Goal: Navigation & Orientation: Find specific page/section

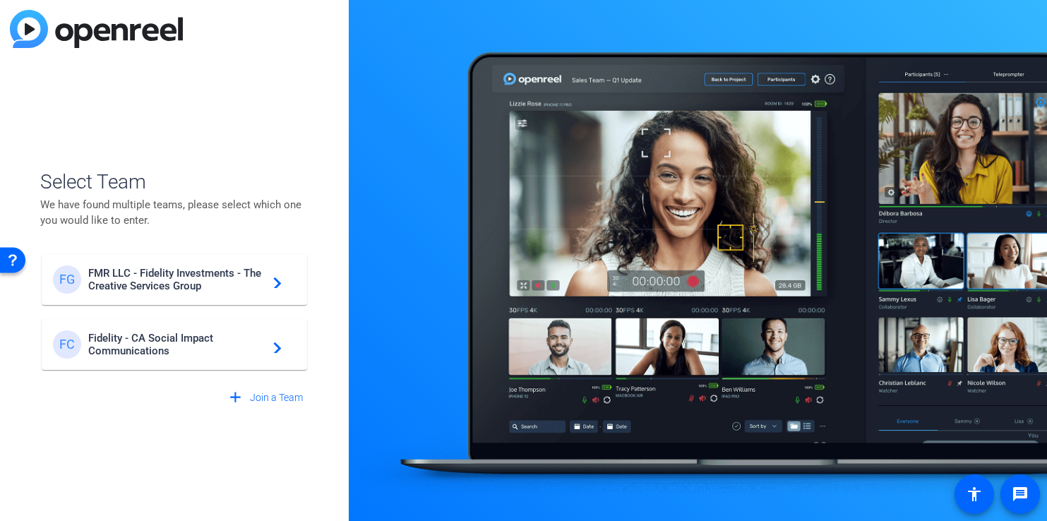
click at [191, 341] on span "Fidelity - CA Social Impact Communications" at bounding box center [176, 344] width 176 height 25
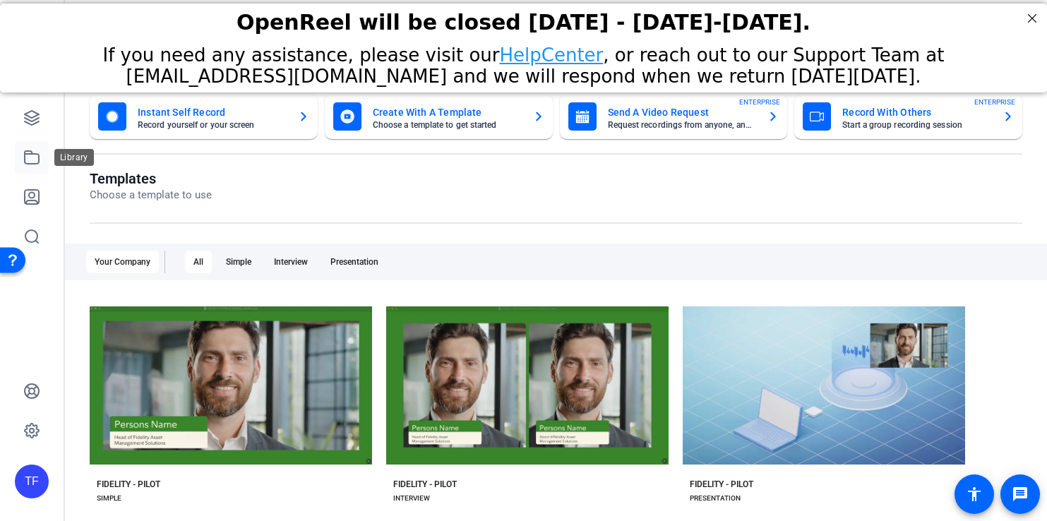
click at [35, 156] on icon at bounding box center [31, 157] width 17 height 17
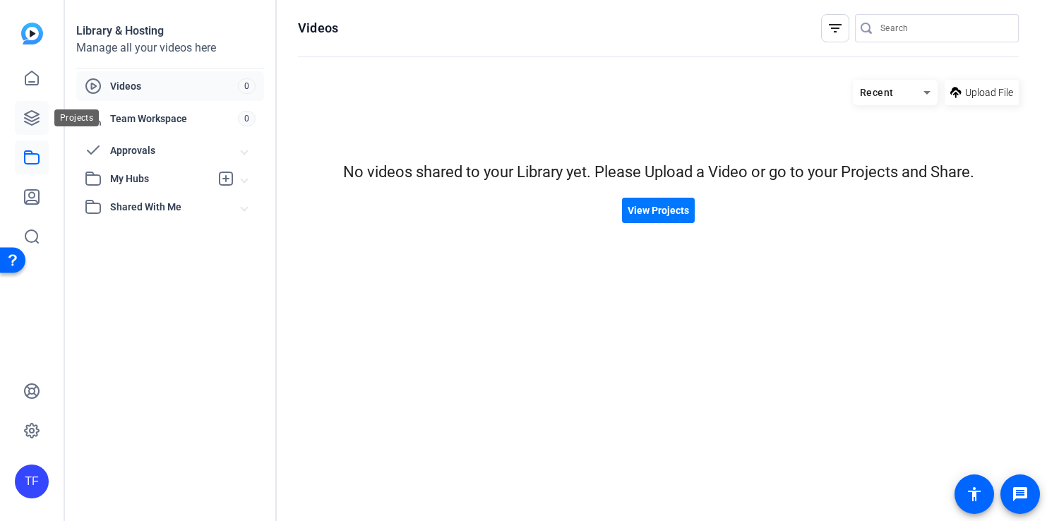
click at [38, 114] on icon at bounding box center [32, 118] width 14 height 14
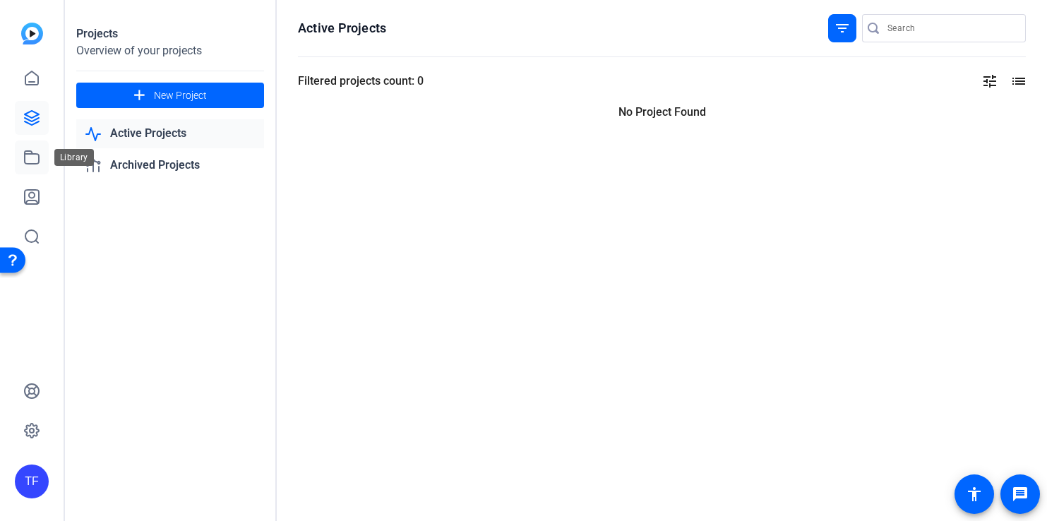
click at [33, 140] on link at bounding box center [32, 157] width 34 height 34
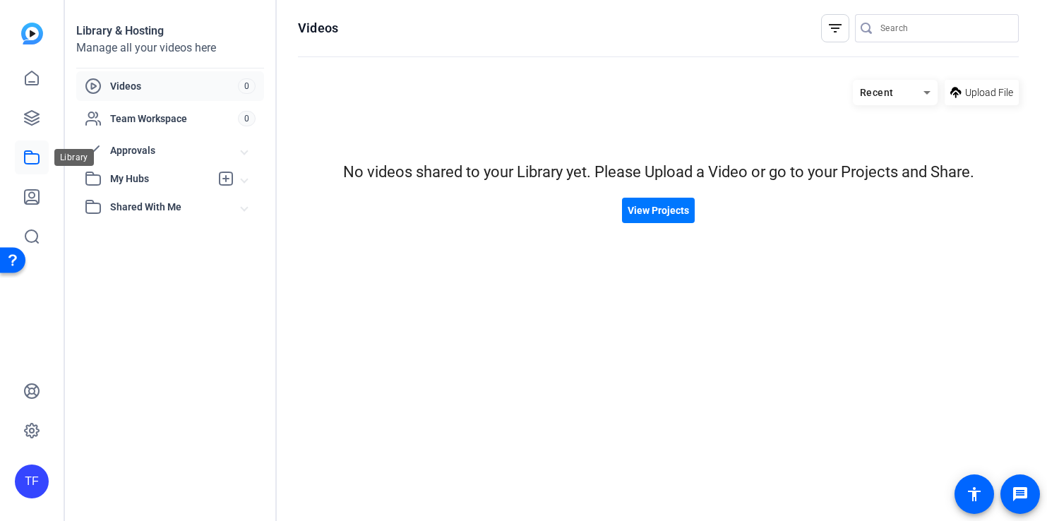
click at [35, 161] on icon at bounding box center [31, 157] width 17 height 17
click at [35, 132] on link at bounding box center [32, 118] width 34 height 34
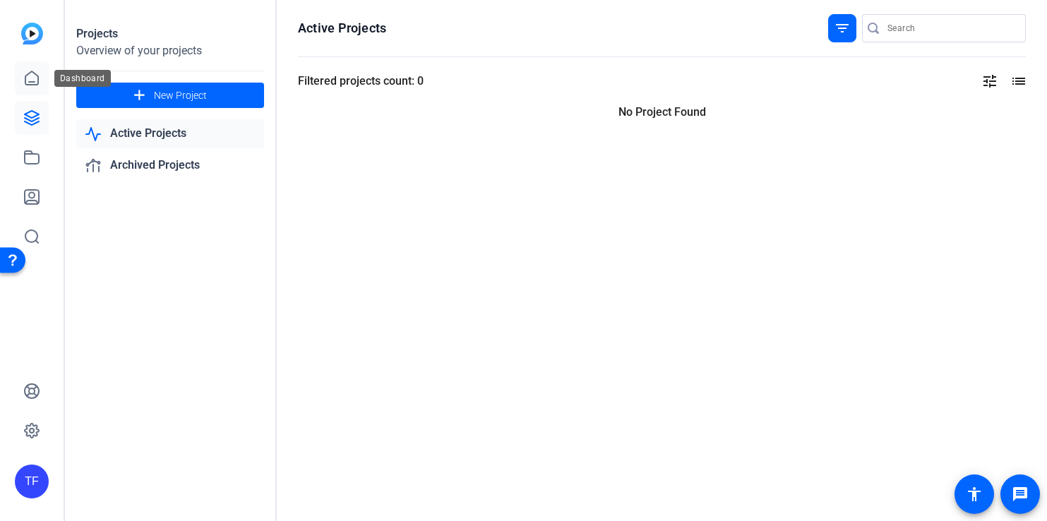
click at [32, 81] on icon at bounding box center [31, 77] width 13 height 13
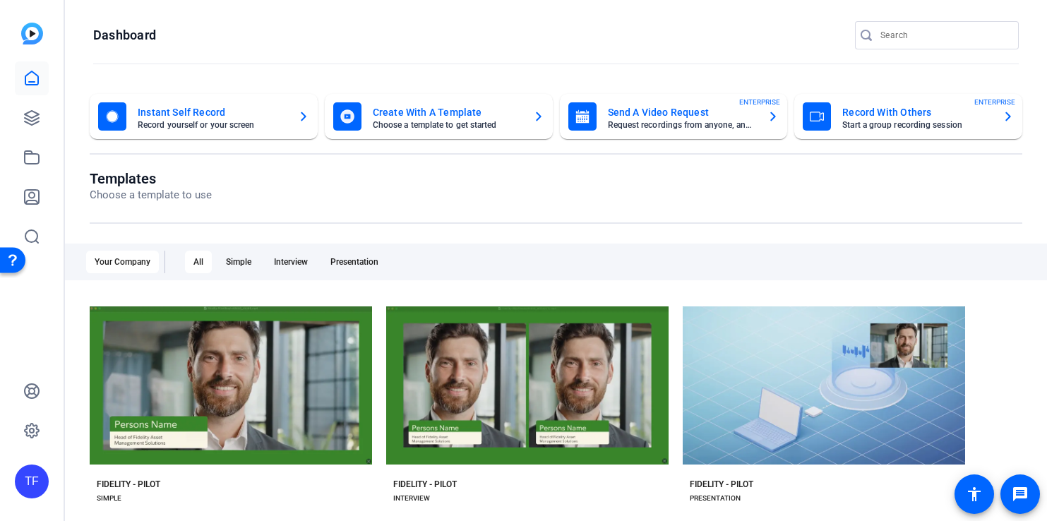
click at [35, 492] on div "TF" at bounding box center [32, 481] width 34 height 34
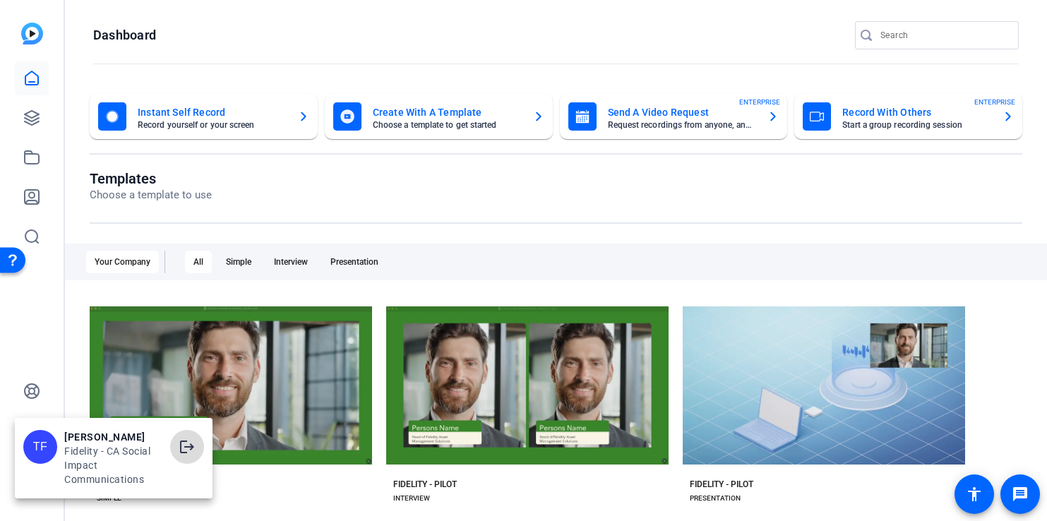
click at [181, 445] on mat-icon "logout" at bounding box center [187, 446] width 17 height 17
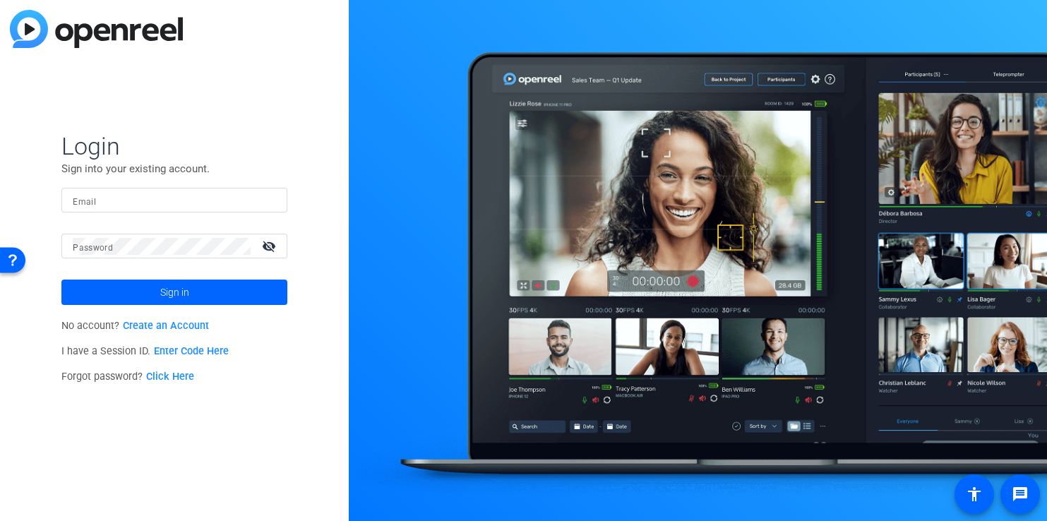
click at [171, 206] on input "Email" at bounding box center [174, 200] width 203 height 17
type input "[PERSON_NAME][EMAIL_ADDRESS][PERSON_NAME][DOMAIN_NAME]"
click at [61, 279] on button "Sign in" at bounding box center [174, 291] width 226 height 25
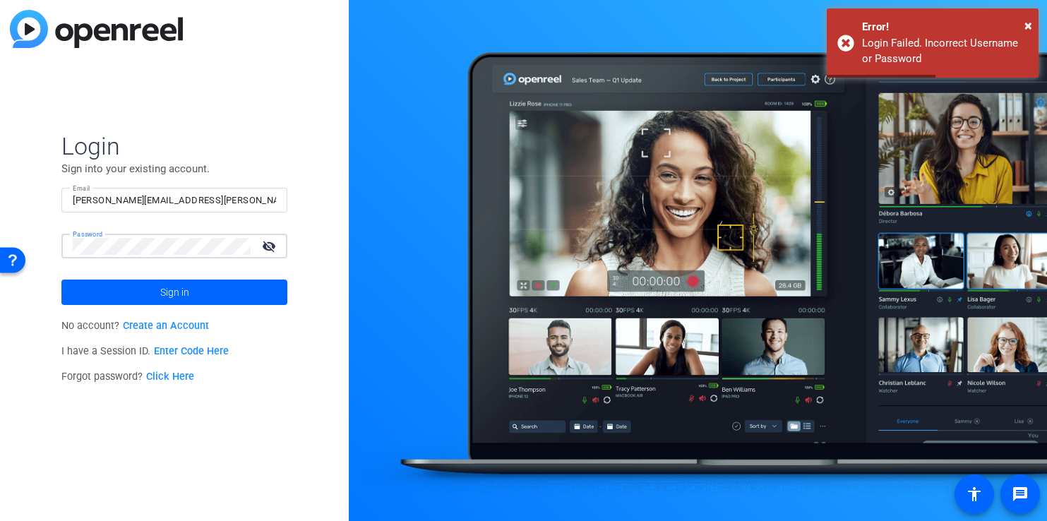
click at [61, 279] on button "Sign in" at bounding box center [174, 291] width 226 height 25
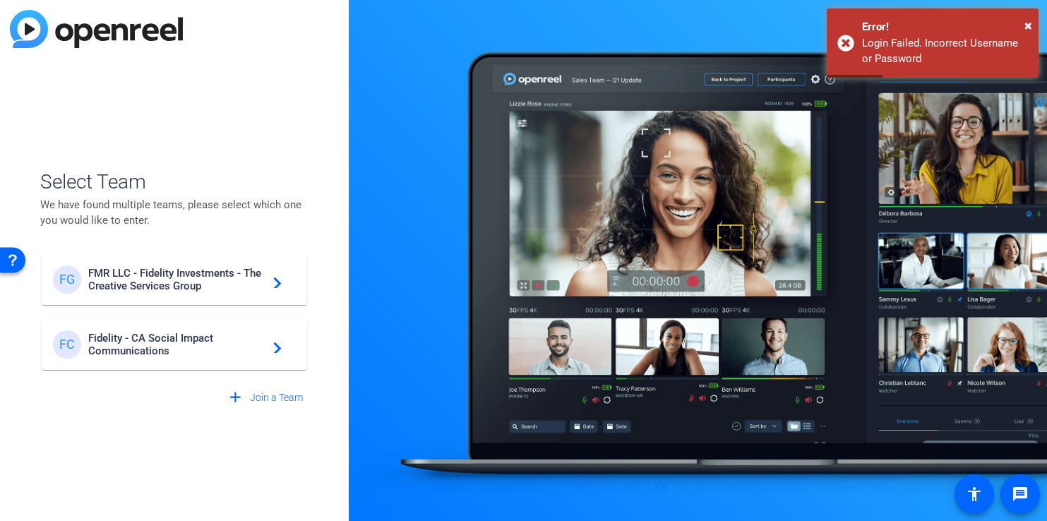
click at [189, 264] on mat-card-content "FG FMR LLC - Fidelity Investments - The Creative Services Group navigate_next" at bounding box center [174, 279] width 265 height 51
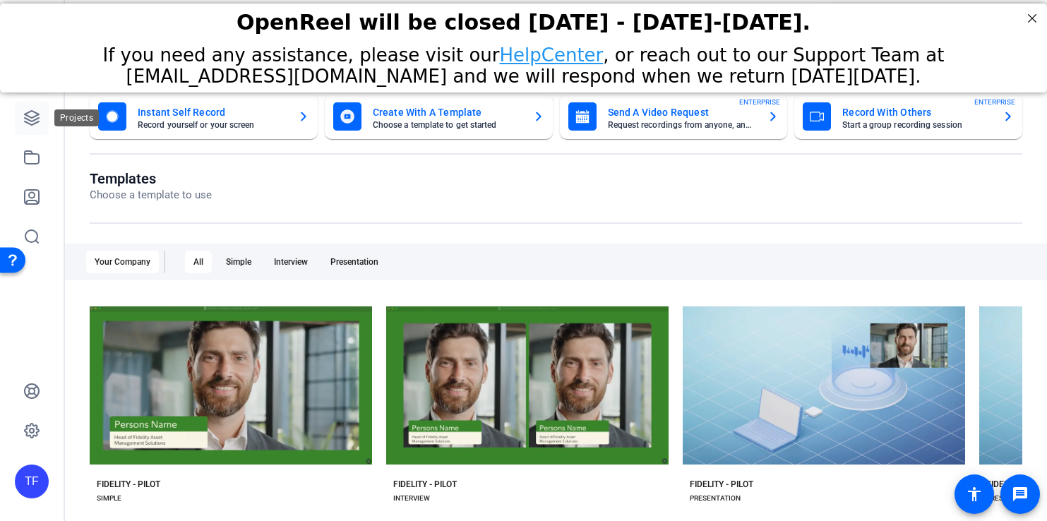
click at [26, 111] on icon at bounding box center [31, 117] width 17 height 17
